Goal: Information Seeking & Learning: Learn about a topic

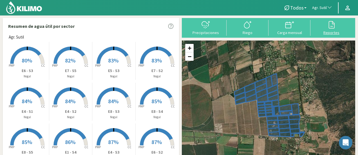
click at [334, 27] on icon at bounding box center [331, 24] width 9 height 9
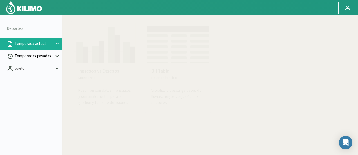
click at [46, 58] on p "Temporadas pasadas" at bounding box center [34, 56] width 41 height 6
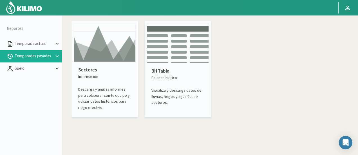
click at [99, 46] on img at bounding box center [105, 42] width 62 height 39
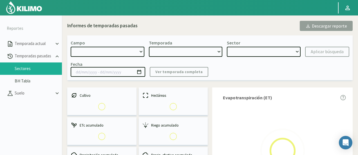
select select "0: Object"
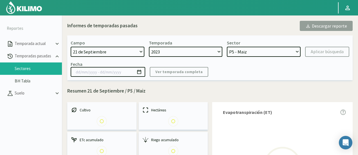
select select "0: 2023"
select select "0: Object"
type input "20/10/2023 - 13/06/2024"
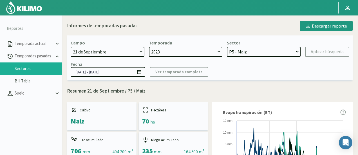
click at [92, 52] on select "21 de Septiembre 8 Fuegos Acograpes - Ag. Carlos Muñoz Herrera Acograpes - Ag. …" at bounding box center [108, 52] width 74 height 10
select select "1606: Object"
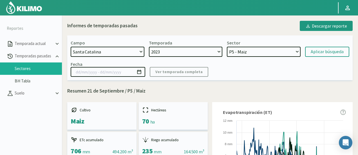
select select "7: Object"
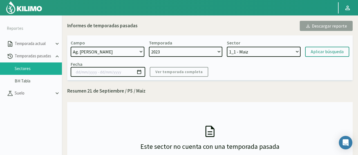
select select "44: Object"
select select "3: 2020"
select select "19: Object"
click at [110, 52] on select "21 de Septiembre 8 Fuegos Acograpes - Ag. Carlos Muñoz Herrera Acograpes - Ag. …" at bounding box center [108, 52] width 74 height 10
select select "4: 2024"
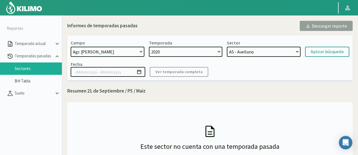
select select "25: Object"
select select "192: Object"
click at [71, 47] on select "21 de Septiembre 8 Fuegos Acograpes - Ag. Carlos Muñoz Herrera Acograpes - Ag. …" at bounding box center [108, 52] width 74 height 10
drag, startPoint x: 176, startPoint y: 57, endPoint x: 173, endPoint y: 67, distance: 11.1
click at [173, 67] on div "Campo 21 de Septiembre 8 Fuegos Acograpes - Ag. Carlos Muñoz Herrera Acograpes …" at bounding box center [209, 57] width 285 height 45
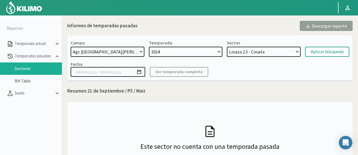
select select "46: Object"
select select "5: 2023"
click at [149, 47] on select "2024 2023 2022" at bounding box center [186, 52] width 74 height 10
select select "59: Object"
click at [173, 50] on select "2024 2023 2022" at bounding box center [186, 52] width 74 height 10
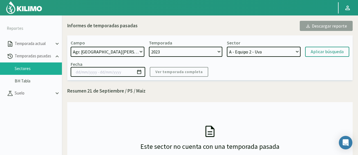
select select "6: 2022"
click at [149, 47] on select "2024 2023 2022" at bounding box center [186, 52] width 74 height 10
click at [246, 51] on select "C - Equipo 1 - Uva A - Equipo 2 - Uva 16-1B - Uva 17-1B - Uva 14-1A - Uva 15-1A…" at bounding box center [264, 52] width 74 height 10
select select "80: Object"
click at [227, 47] on select "C - Equipo 1 - Uva A - Equipo 2 - Uva 16-1B - Uva 17-1B - Uva 14-1A - Uva 15-1A…" at bounding box center [264, 52] width 74 height 10
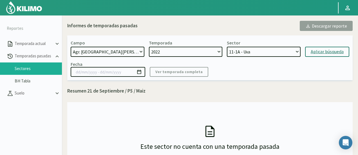
click at [315, 52] on div "Aplicar búsqueda" at bounding box center [327, 51] width 33 height 7
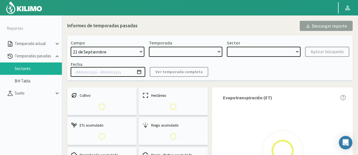
select select "192: Object"
type input "06/09/2022 - 02/11/2023"
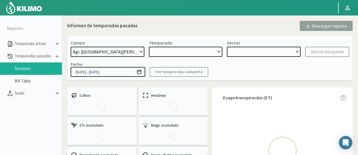
select select "2: 2022"
select select "10: Object"
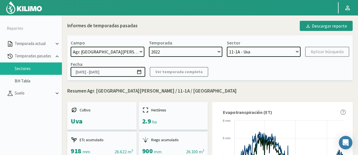
scroll to position [32, 0]
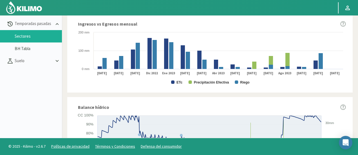
scroll to position [281, 0]
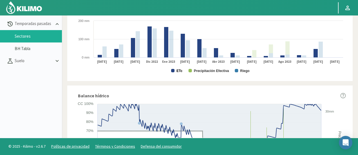
click at [179, 70] on text "ETc" at bounding box center [179, 71] width 6 height 4
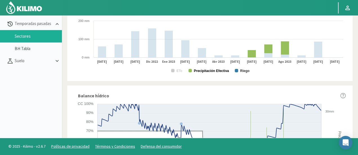
click at [217, 70] on text "Precipitación Efectiva" at bounding box center [211, 71] width 35 height 4
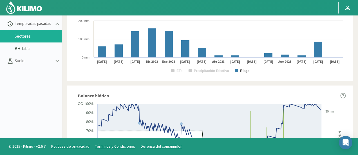
scroll to position [0, 0]
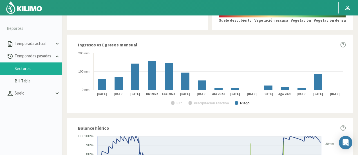
click at [233, 35] on div "Ingresos vs Egresos mensual Created with Highcharts 9.2.2 ETc Precipitación Efe…" at bounding box center [209, 74] width 285 height 79
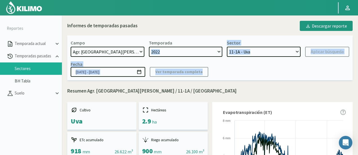
drag, startPoint x: 195, startPoint y: 58, endPoint x: 205, endPoint y: 49, distance: 13.0
click at [205, 49] on div "Campo 21 de Septiembre 8 Fuegos Acograpes - Ag. Carlos Muñoz Herrera Acograpes …" at bounding box center [209, 57] width 285 height 45
click at [205, 49] on select "2024 2023 2022" at bounding box center [186, 52] width 74 height 10
select select "1: 2023"
click at [149, 47] on select "2024 2023 2022" at bounding box center [186, 52] width 74 height 10
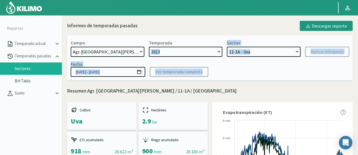
select select "11: Object"
click at [329, 54] on div "Aplicar búsqueda" at bounding box center [327, 51] width 33 height 7
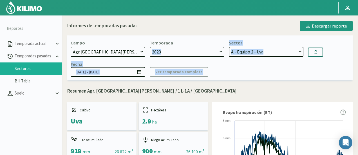
type input "26/10/2023 - 17/07/2024"
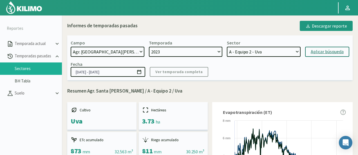
click at [248, 53] on select "A - Equipo 2 - Uva C - Equipo 1 - Uva 16-1B - vine 17-1B - Uva 14-1A - Uva 11-1…" at bounding box center [264, 52] width 74 height 10
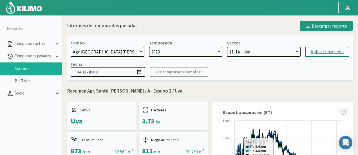
click at [227, 47] on select "A - Equipo 2 - Uva C - Equipo 1 - Uva 16-1B - vine 17-1B - Uva 14-1A - Uva 11-1…" at bounding box center [264, 52] width 74 height 10
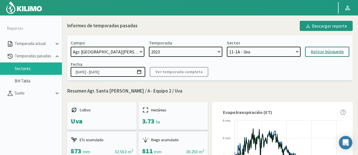
click at [318, 50] on div "Aplicar búsqueda" at bounding box center [327, 51] width 33 height 7
select select "38: Object"
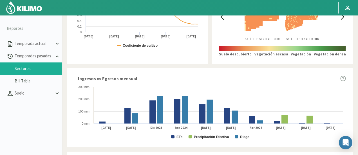
scroll to position [259, 0]
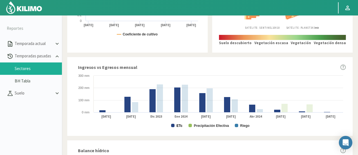
click at [179, 126] on text "ETc" at bounding box center [179, 126] width 6 height 4
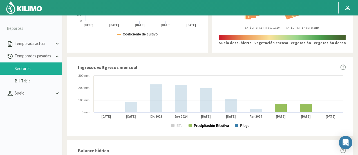
click at [201, 127] on text "Precipitación Efectiva" at bounding box center [211, 126] width 35 height 4
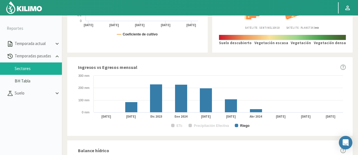
click at [321, 49] on div "Índice de vegetación 16/07/2024 Satélite: Sentinel 10X10 17/07/2024 Satélite: P…" at bounding box center [282, 8] width 140 height 87
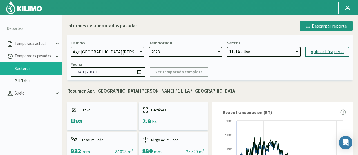
scroll to position [0, 0]
click at [205, 55] on select "2024 2023 2022" at bounding box center [186, 52] width 74 height 10
select select "0: 2024"
click at [149, 47] on select "2024 2023 2022" at bounding box center [186, 52] width 74 height 10
select select "44: Object"
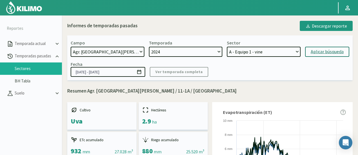
click at [320, 54] on div "Aplicar búsqueda" at bounding box center [327, 51] width 33 height 7
type input "01/07/2024 - 17/07/2025"
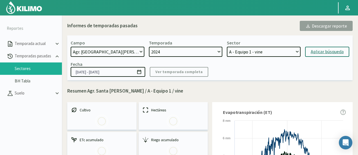
click at [275, 56] on select "A - Equipo 1 - vine B - Equipo 1 - vine 17-1B - Uva 16-1B - vine A - Equipo 2 -…" at bounding box center [264, 52] width 74 height 10
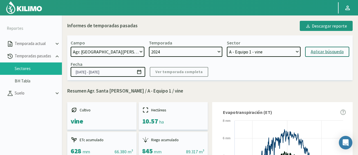
select select "63: Object"
click at [227, 47] on select "A - Equipo 1 - vine B - Equipo 1 - vine 17-1B - Uva 16-1B - vine A - Equipo 2 -…" at bounding box center [264, 52] width 74 height 10
click at [329, 52] on div "Aplicar búsqueda" at bounding box center [327, 51] width 33 height 7
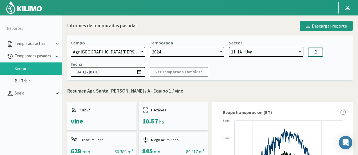
type input "01/07/2024 - 23/09/2024"
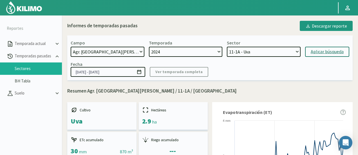
click at [262, 89] on p "Resumen Agr. Santa Elena - Colina / 11-1A / Uva" at bounding box center [209, 91] width 285 height 7
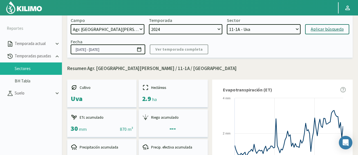
scroll to position [11, 0]
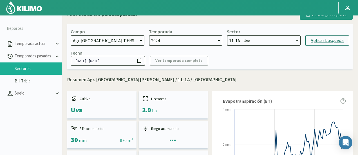
click at [279, 40] on select "A - Equipo 1 - vine B - Equipo 1 - vine 17-1B - Uva 16-1B - vine A - Equipo 2 -…" at bounding box center [264, 40] width 74 height 10
click at [314, 39] on div "Aplicar búsqueda" at bounding box center [327, 40] width 33 height 7
click at [284, 68] on div "Campo 21 de Septiembre 8 Fuegos Acograpes - Ag. Carlos Muñoz Herrera Acograpes …" at bounding box center [209, 46] width 285 height 45
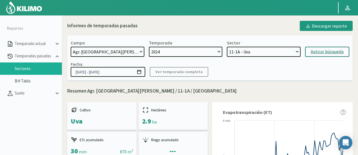
click at [252, 51] on select "A - Equipo 1 - vine B - Equipo 1 - vine 17-1B - Uva 16-1B - vine A - Equipo 2 -…" at bounding box center [264, 52] width 74 height 10
select select "83: Object"
click at [227, 47] on select "A - Equipo 1 - vine B - Equipo 1 - vine 17-1B - Uva 16-1B - vine A - Equipo 2 -…" at bounding box center [264, 52] width 74 height 10
click at [317, 57] on button "Aplicar búsqueda" at bounding box center [327, 52] width 44 height 10
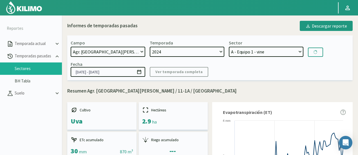
type input "01/07/2024 - 17/07/2025"
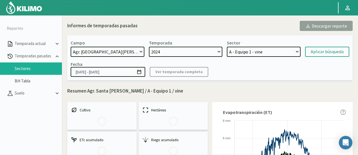
scroll to position [32, 0]
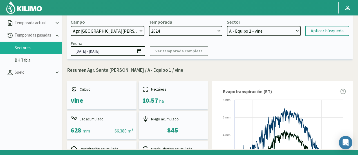
scroll to position [0, 0]
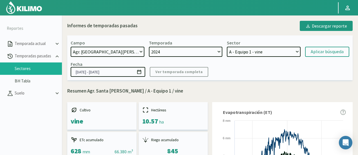
click at [249, 53] on select "A - Equipo 1 - vine B - Equipo 1 - vine 17-1B - Uva 16-1B - vine A - Equipo 2 -…" at bounding box center [264, 52] width 74 height 10
click at [227, 47] on select "A - Equipo 1 - vine B - Equipo 1 - vine 17-1B - Uva 16-1B - vine A - Equipo 2 -…" at bounding box center [264, 52] width 74 height 10
click at [310, 48] on button "Aplicar búsqueda" at bounding box center [327, 52] width 44 height 10
click at [265, 50] on select "A - Equipo 1 - vine B - Equipo 1 - vine 17-1B - Uva 16-1B - vine A - Equipo 2 -…" at bounding box center [264, 52] width 74 height 10
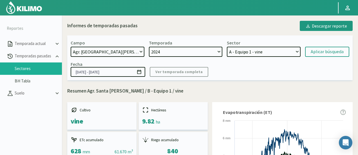
click at [227, 47] on select "A - Equipo 1 - vine B - Equipo 1 - vine 17-1B - Uva 16-1B - vine A - Equipo 2 -…" at bounding box center [264, 52] width 74 height 10
click at [321, 53] on div "Aplicar búsqueda" at bounding box center [327, 51] width 33 height 7
click at [200, 49] on select "2024 2023 2022" at bounding box center [187, 52] width 75 height 10
select select "122: Object"
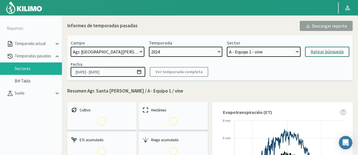
click at [189, 53] on select "2024 2023 2022" at bounding box center [186, 52] width 74 height 10
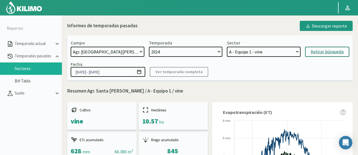
select select "2: 2022"
click at [149, 47] on select "2024 2023 2022" at bounding box center [186, 52] width 74 height 10
select select "135: Object"
click at [258, 54] on select "C - Equipo 1 - Uva A - Equipo 2 - Uva 16-1B - Uva 17-1B - Uva 14-1A - Uva 15-1A…" at bounding box center [264, 52] width 74 height 10
click at [187, 51] on select "2024 2023 2022" at bounding box center [186, 52] width 74 height 10
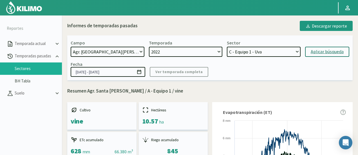
select select "1: 2023"
click at [149, 47] on select "2024 2023 2022" at bounding box center [186, 52] width 74 height 10
select select "146: Object"
click at [197, 48] on select "2024 2023 2022" at bounding box center [186, 52] width 74 height 10
select select "2: 2022"
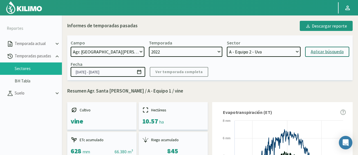
click at [149, 47] on select "2024 2023 2022" at bounding box center [186, 52] width 74 height 10
click at [255, 52] on select "C - Equipo 1 - Uva A - Equipo 2 - Uva 16-1B - Uva 17-1B - Uva 14-1A - Uva 15-1A…" at bounding box center [264, 52] width 74 height 10
select select "167: Object"
click at [227, 47] on select "C - Equipo 1 - Uva A - Equipo 2 - Uva 16-1B - Uva 17-1B - Uva 14-1A - Uva 15-1A…" at bounding box center [264, 52] width 74 height 10
click at [326, 53] on div "Aplicar búsqueda" at bounding box center [327, 51] width 33 height 7
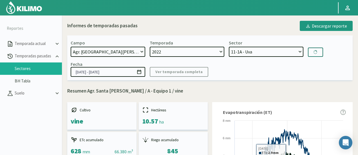
type input "06/09/2022 - 02/11/2023"
select select "178: Object"
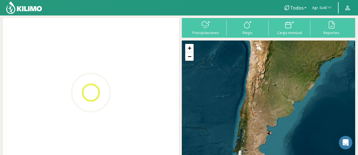
click at [319, 5] on span "Agr. Sutil" at bounding box center [319, 8] width 15 height 6
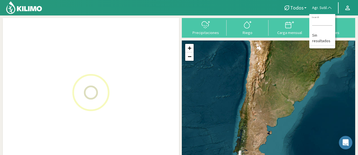
click at [322, 25] on input at bounding box center [322, 23] width 20 height 6
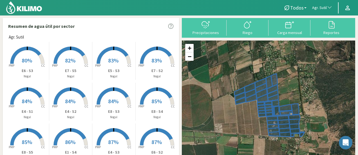
click at [323, 8] on span "Agr. Sutil" at bounding box center [319, 8] width 15 height 6
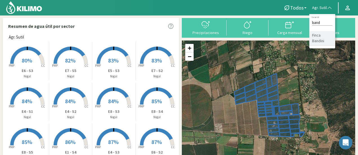
type input "band"
click at [316, 40] on li "Finca Bandini" at bounding box center [322, 38] width 26 height 14
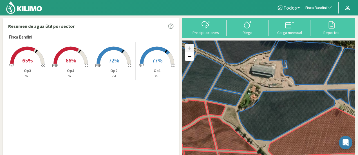
click at [35, 55] on rect at bounding box center [27, 64] width 45 height 45
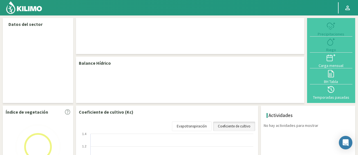
select select "104: Object"
select select "2: Object"
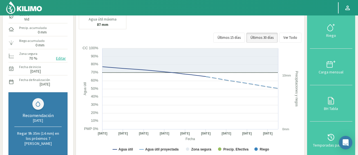
scroll to position [44, 0]
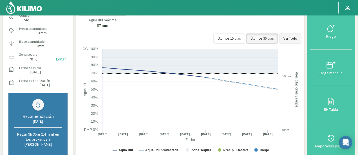
click at [285, 37] on button "Ver Todo" at bounding box center [290, 38] width 22 height 10
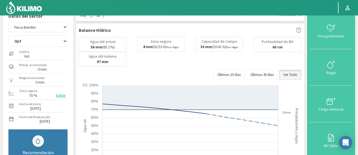
scroll to position [0, 0]
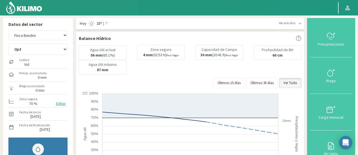
click at [23, 11] on img at bounding box center [24, 8] width 37 height 14
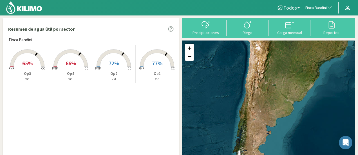
click at [322, 8] on span "Finca Bandini" at bounding box center [315, 8] width 21 height 6
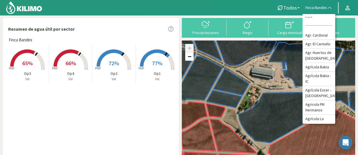
click at [318, 20] on input at bounding box center [318, 23] width 27 height 6
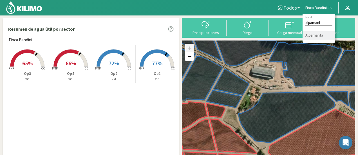
type input "alpamant"
click at [315, 39] on li "Alpamanta" at bounding box center [319, 35] width 33 height 9
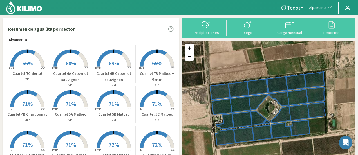
click at [71, 57] on rect at bounding box center [70, 67] width 45 height 45
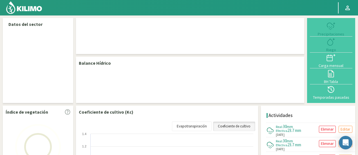
select select "34: Object"
select select "15: Object"
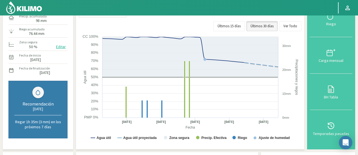
scroll to position [40, 0]
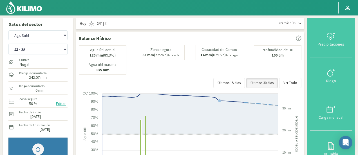
select select "303: Object"
select select "49: Object"
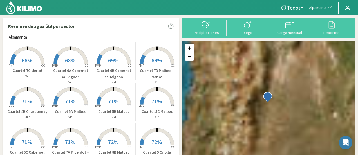
click at [321, 13] on button "Alpamanta" at bounding box center [320, 8] width 29 height 12
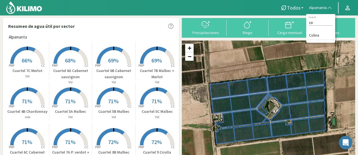
type input "c"
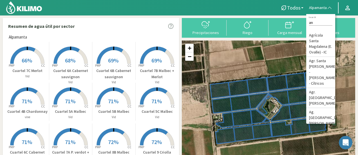
type input "a"
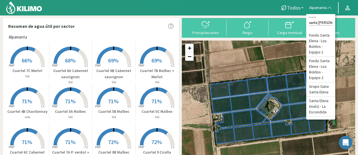
type input "santa elena"
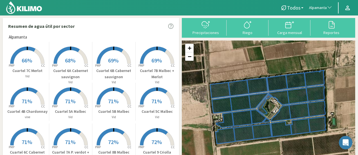
click at [317, 10] on button "Alpamanta" at bounding box center [320, 8] width 29 height 12
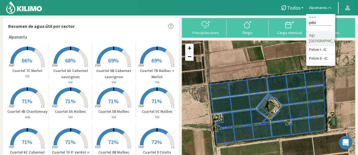
type input "pelvi"
click at [316, 33] on li "Agr. [GEOGRAPHIC_DATA]" at bounding box center [320, 38] width 29 height 14
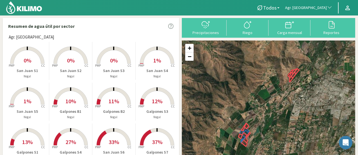
click at [28, 57] on span "0%" at bounding box center [28, 60] width 8 height 7
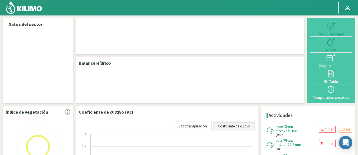
select select "18: Object"
select select "10: Object"
